Goal: Information Seeking & Learning: Learn about a topic

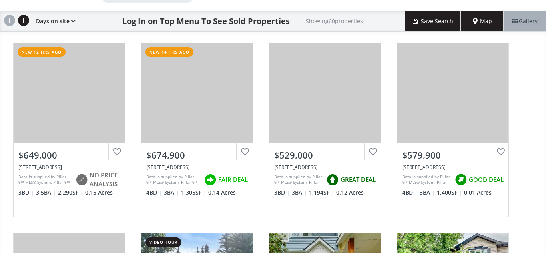
scroll to position [72, 0]
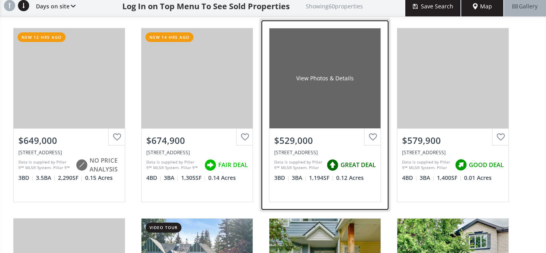
click at [352, 116] on div "View Photos & Details" at bounding box center [325, 78] width 111 height 100
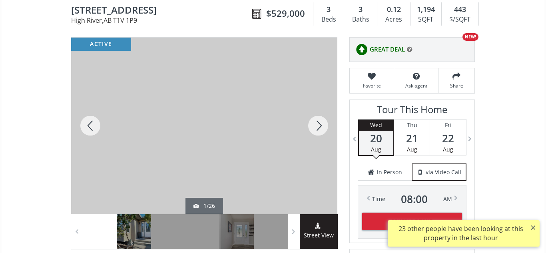
scroll to position [80, 0]
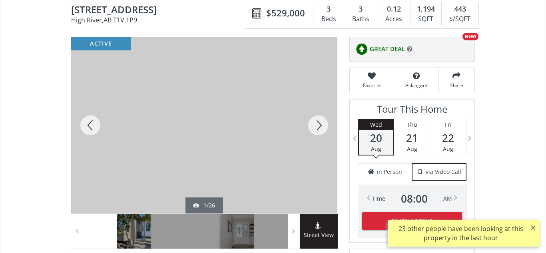
click at [323, 129] on div at bounding box center [318, 125] width 38 height 176
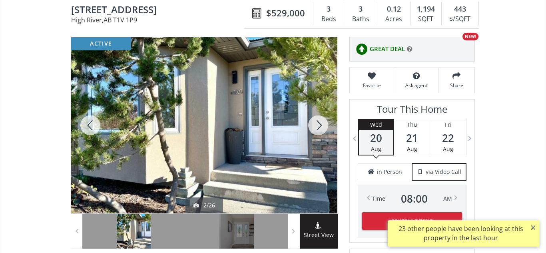
click at [323, 129] on div at bounding box center [318, 125] width 38 height 176
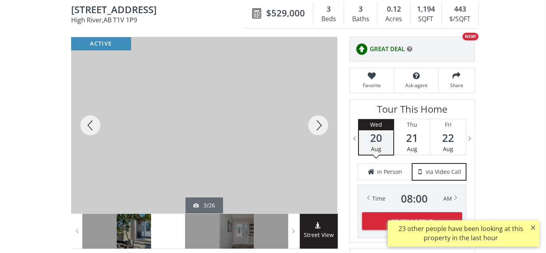
click at [323, 129] on div at bounding box center [318, 125] width 38 height 176
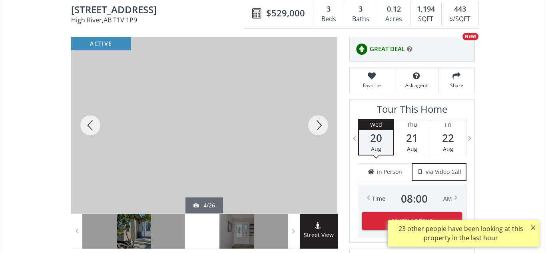
click at [323, 129] on div at bounding box center [318, 125] width 38 height 176
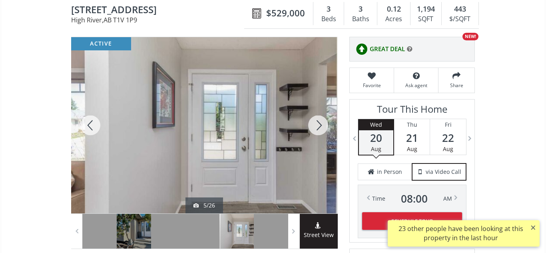
click at [323, 129] on div at bounding box center [318, 125] width 38 height 176
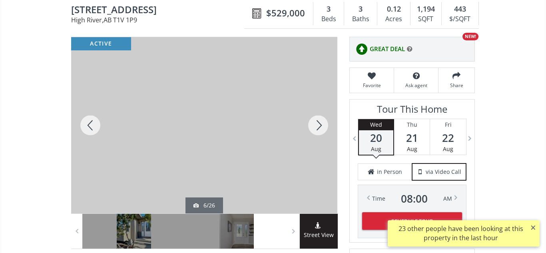
click at [323, 129] on div at bounding box center [318, 125] width 38 height 176
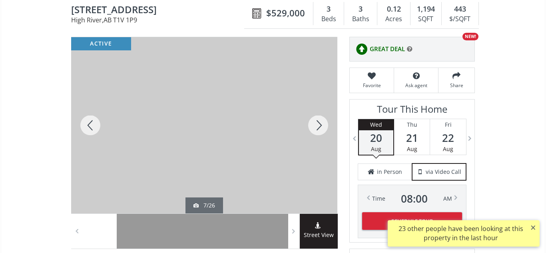
click at [323, 129] on div at bounding box center [318, 125] width 38 height 176
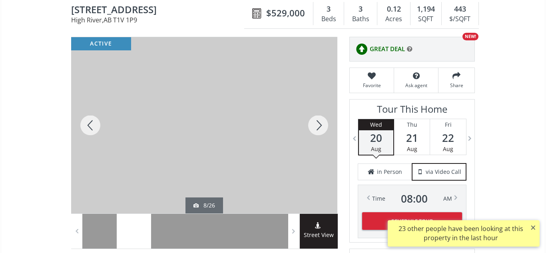
click at [323, 129] on div at bounding box center [318, 125] width 38 height 176
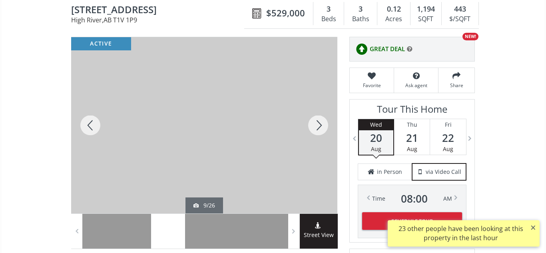
click at [323, 129] on div at bounding box center [318, 125] width 38 height 176
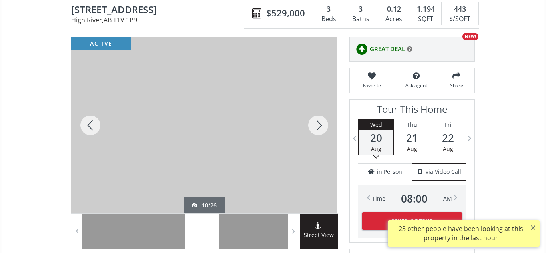
click at [323, 129] on div at bounding box center [318, 125] width 38 height 176
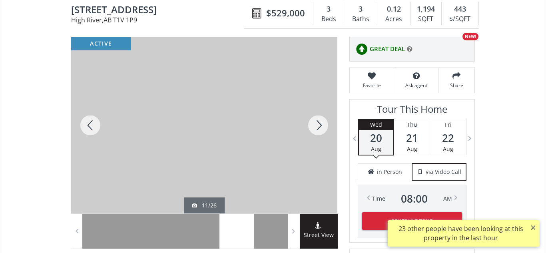
click at [323, 129] on div at bounding box center [318, 125] width 38 height 176
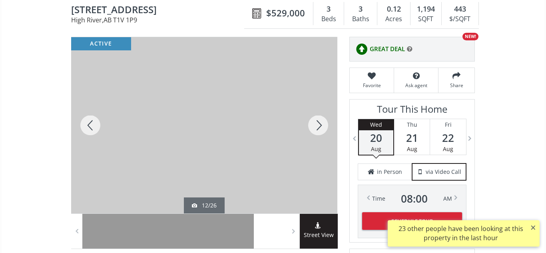
click at [323, 129] on div at bounding box center [318, 125] width 38 height 176
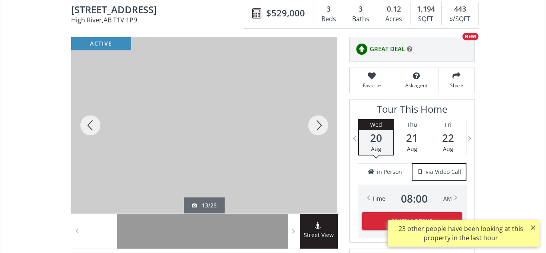
click at [323, 129] on div at bounding box center [318, 125] width 38 height 176
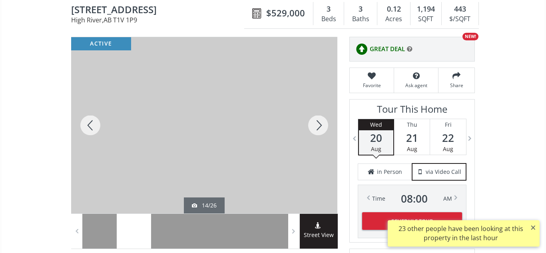
click at [323, 129] on div at bounding box center [318, 125] width 38 height 176
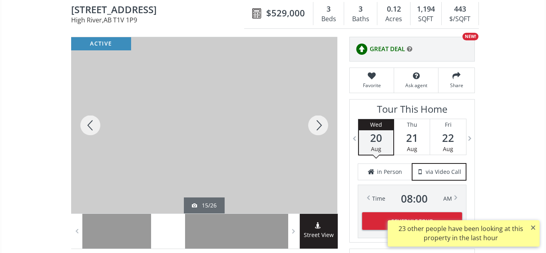
click at [323, 129] on div at bounding box center [318, 125] width 38 height 176
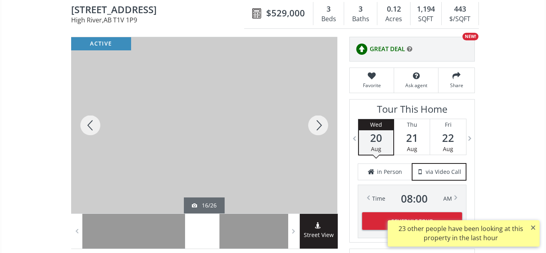
click at [323, 129] on div at bounding box center [318, 125] width 38 height 176
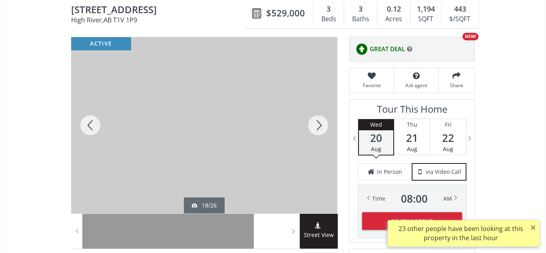
click at [323, 129] on div at bounding box center [318, 125] width 38 height 176
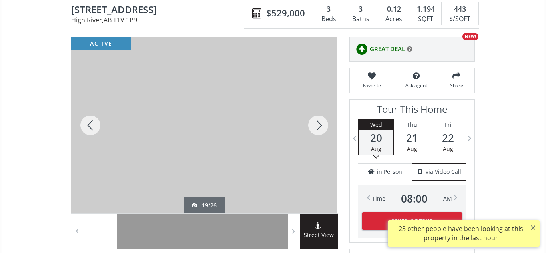
click at [323, 129] on div at bounding box center [318, 125] width 38 height 176
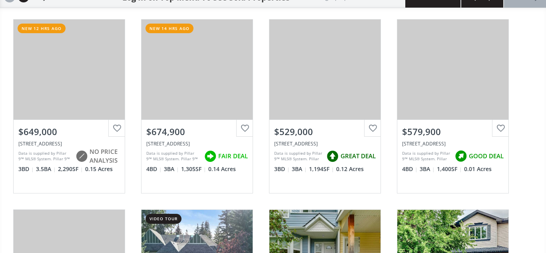
scroll to position [72, 0]
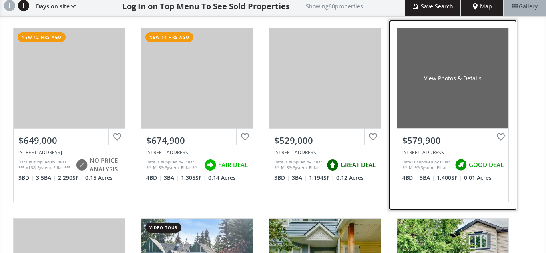
click at [463, 107] on div "View Photos & Details" at bounding box center [452, 78] width 111 height 100
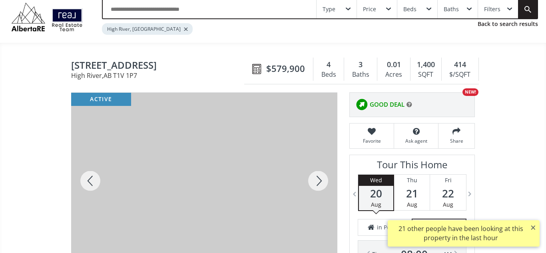
scroll to position [30, 0]
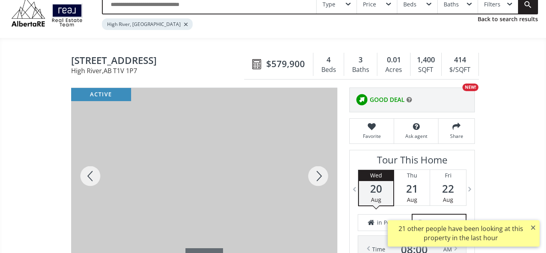
click at [317, 175] on div at bounding box center [318, 176] width 38 height 176
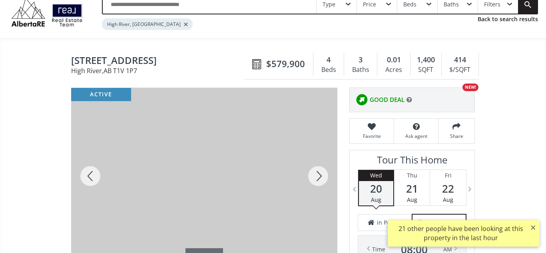
click at [317, 175] on div at bounding box center [318, 176] width 38 height 176
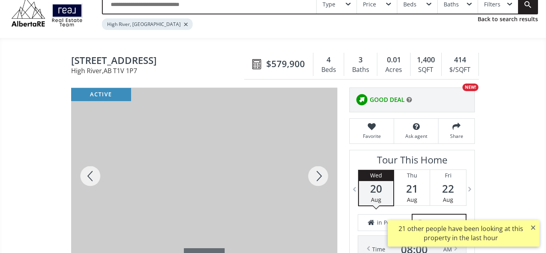
click at [317, 175] on div at bounding box center [318, 176] width 38 height 176
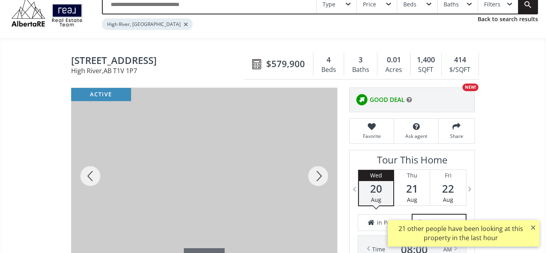
click at [317, 175] on div at bounding box center [318, 176] width 38 height 176
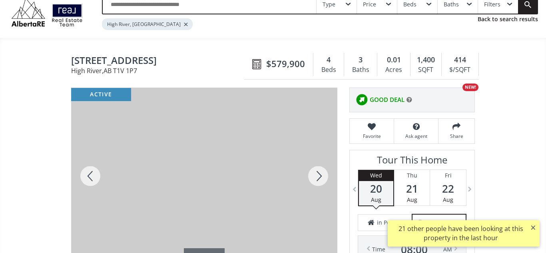
click at [317, 175] on div at bounding box center [318, 176] width 38 height 176
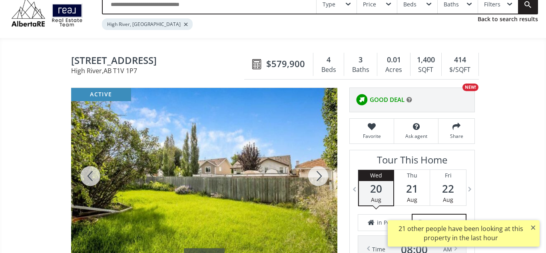
click at [317, 175] on div at bounding box center [318, 176] width 38 height 176
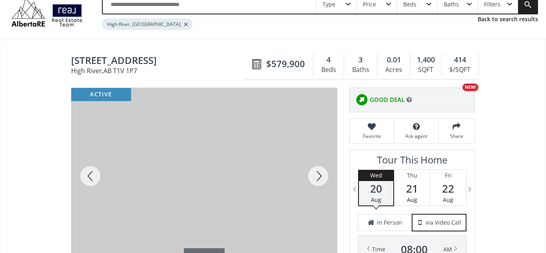
click at [317, 175] on div at bounding box center [318, 176] width 38 height 176
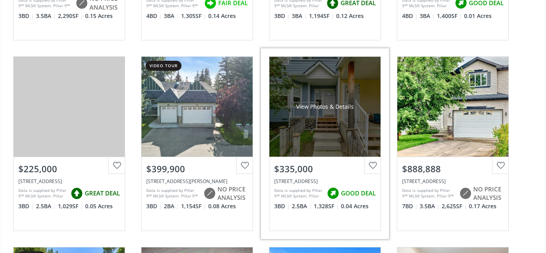
scroll to position [233, 0]
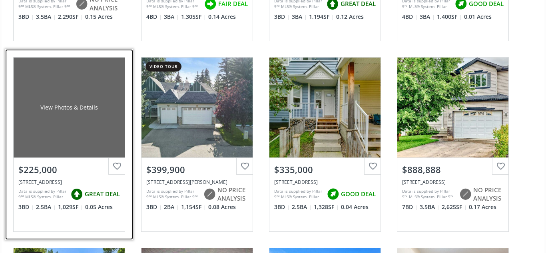
click at [106, 130] on div "View Photos & Details" at bounding box center [69, 108] width 111 height 100
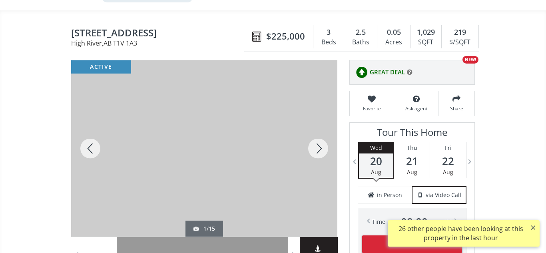
scroll to position [58, 0]
click at [315, 153] on div at bounding box center [318, 148] width 38 height 176
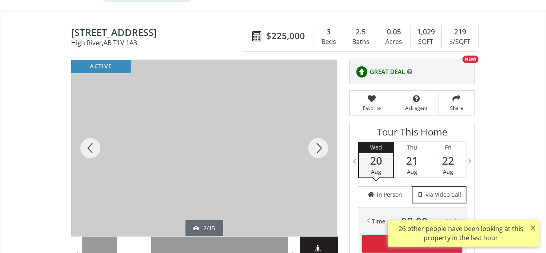
click at [315, 153] on div at bounding box center [318, 148] width 38 height 176
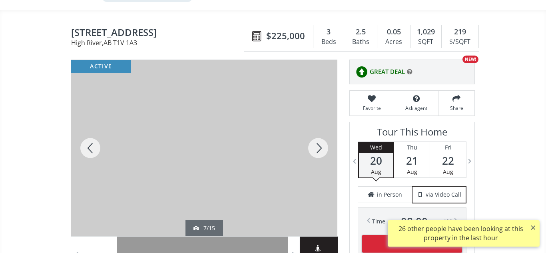
click at [315, 153] on div at bounding box center [318, 148] width 38 height 176
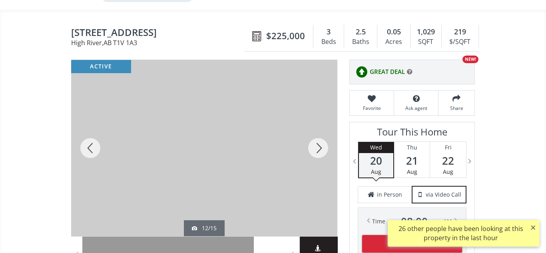
click at [315, 153] on div at bounding box center [318, 148] width 38 height 176
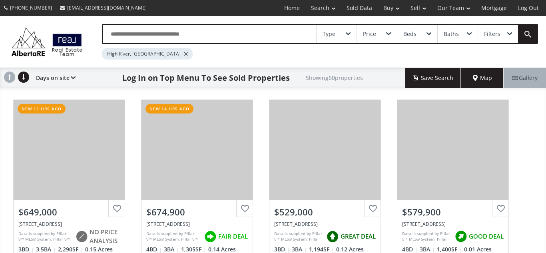
click at [133, 37] on input "text" at bounding box center [210, 34] width 214 height 18
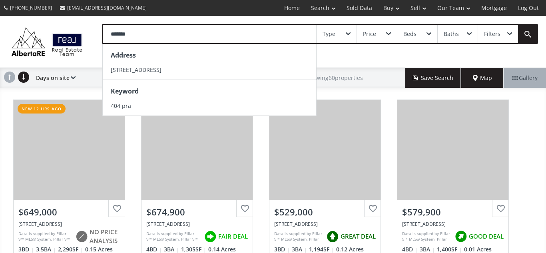
type input "********"
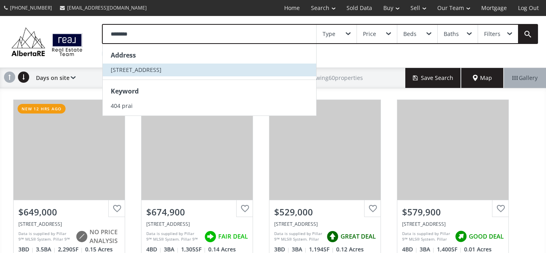
click at [118, 71] on span "404 Prairie Sound Circle NW" at bounding box center [136, 70] width 51 height 8
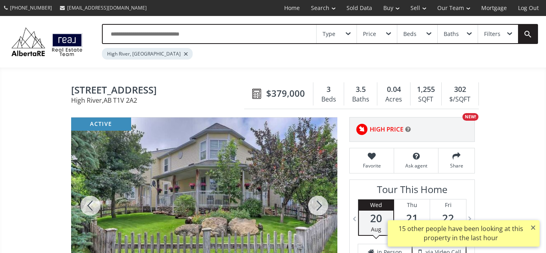
click at [159, 33] on input "text" at bounding box center [210, 34] width 214 height 18
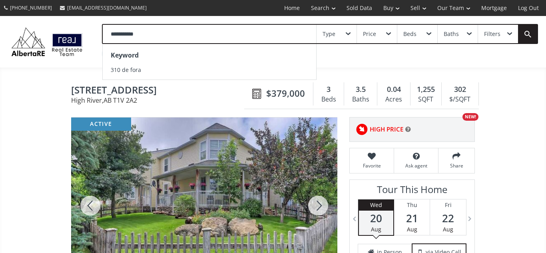
click at [121, 34] on input "**********" at bounding box center [210, 34] width 214 height 18
click at [119, 34] on input "**********" at bounding box center [210, 34] width 214 height 18
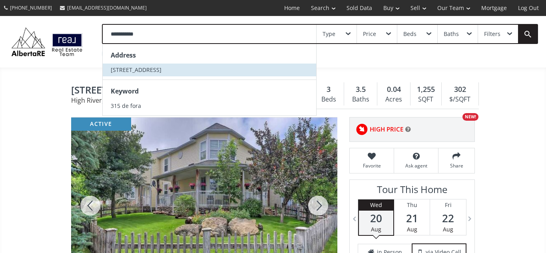
type input "**********"
click at [120, 69] on span "315 De Foras Close NW" at bounding box center [136, 70] width 51 height 8
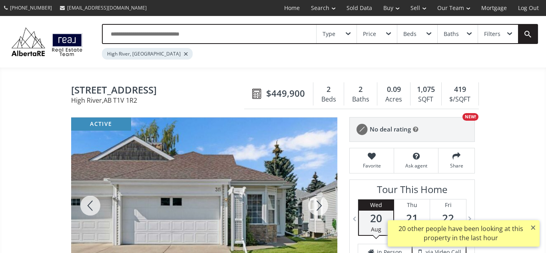
click at [131, 36] on input "text" at bounding box center [210, 34] width 214 height 18
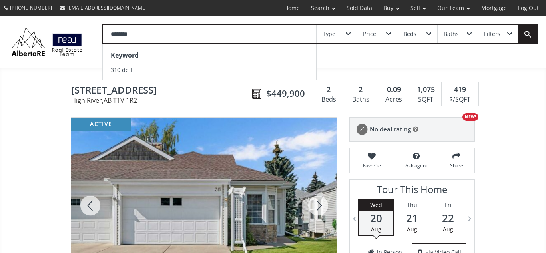
click at [116, 36] on input "********" at bounding box center [210, 34] width 214 height 18
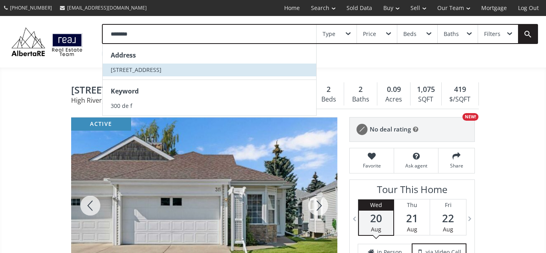
type input "********"
click at [117, 69] on span "300 De Foras Close NW" at bounding box center [136, 70] width 51 height 8
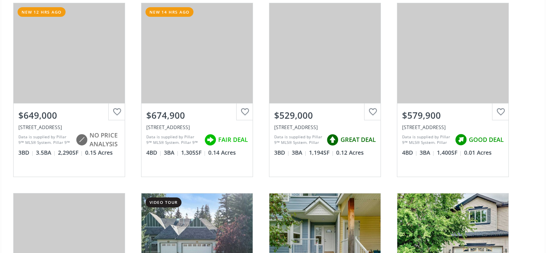
scroll to position [96, 0]
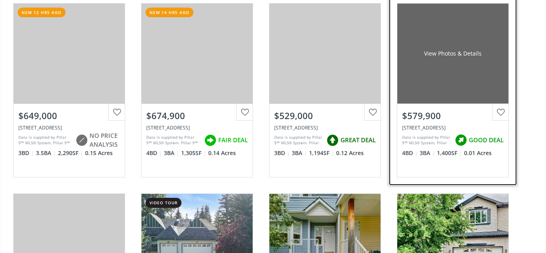
click at [459, 69] on div "View Photos & Details" at bounding box center [452, 54] width 111 height 100
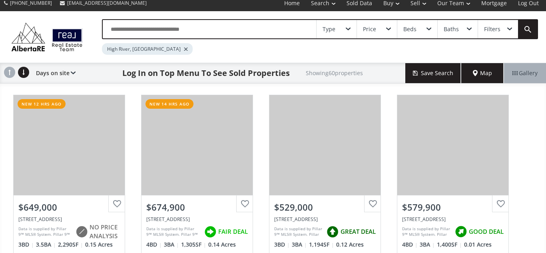
scroll to position [1, 0]
